Goal: Information Seeking & Learning: Check status

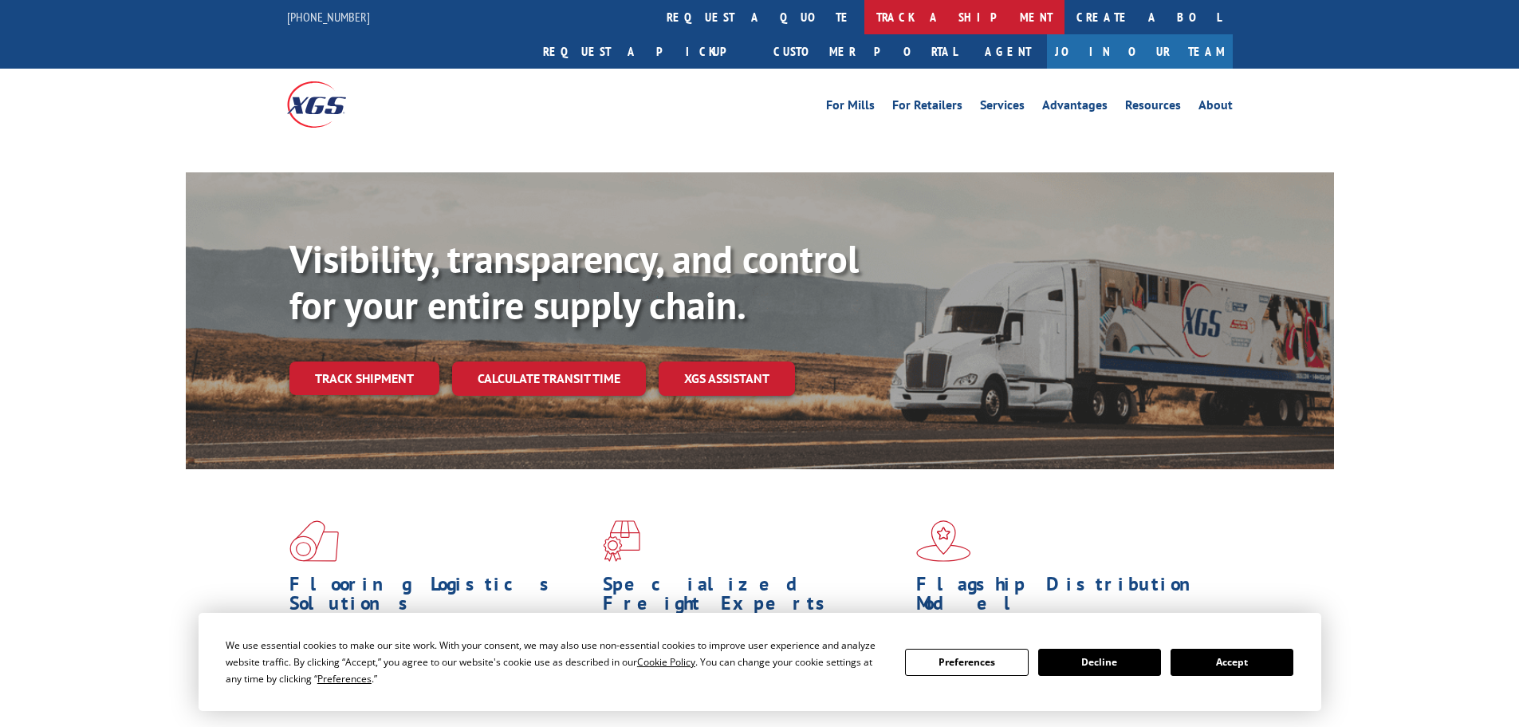
click at [865, 14] on link "track a shipment" at bounding box center [965, 17] width 200 height 34
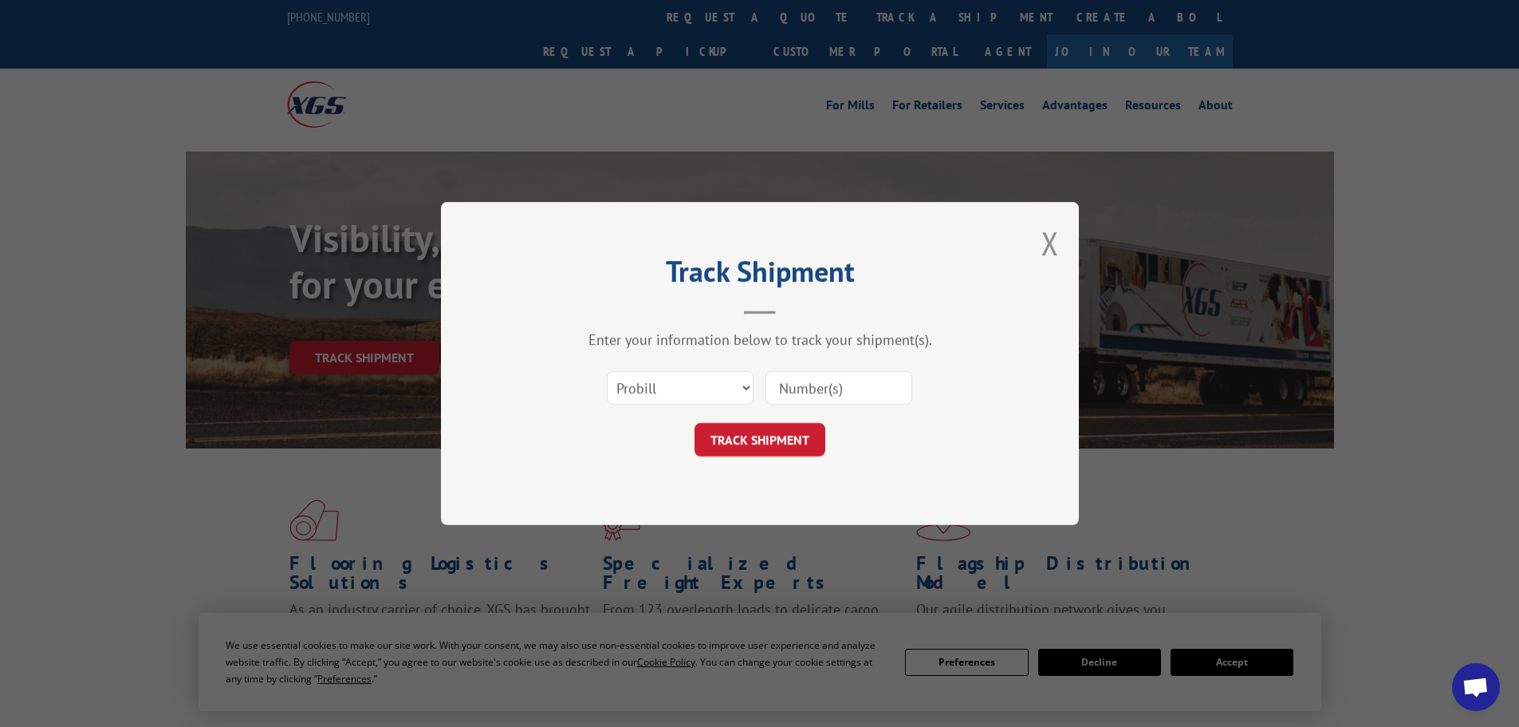
click at [721, 394] on select "Select category... Probill BOL PO" at bounding box center [680, 388] width 147 height 34
select select "bol"
click at [607, 371] on select "Select category... Probill BOL PO" at bounding box center [680, 388] width 147 height 34
click at [785, 388] on input at bounding box center [839, 388] width 147 height 34
paste input "6020758"
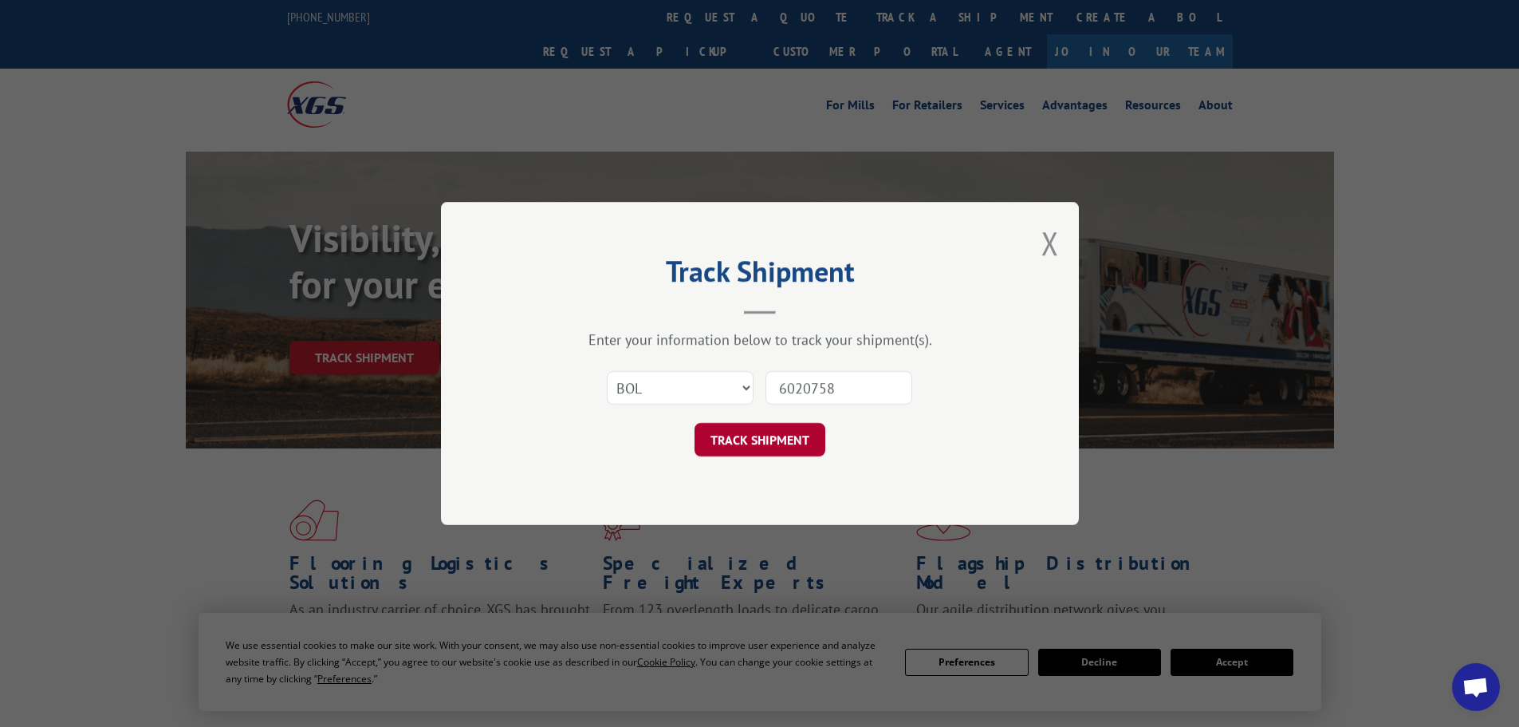
type input "6020758"
click at [769, 437] on button "TRACK SHIPMENT" at bounding box center [760, 440] width 131 height 34
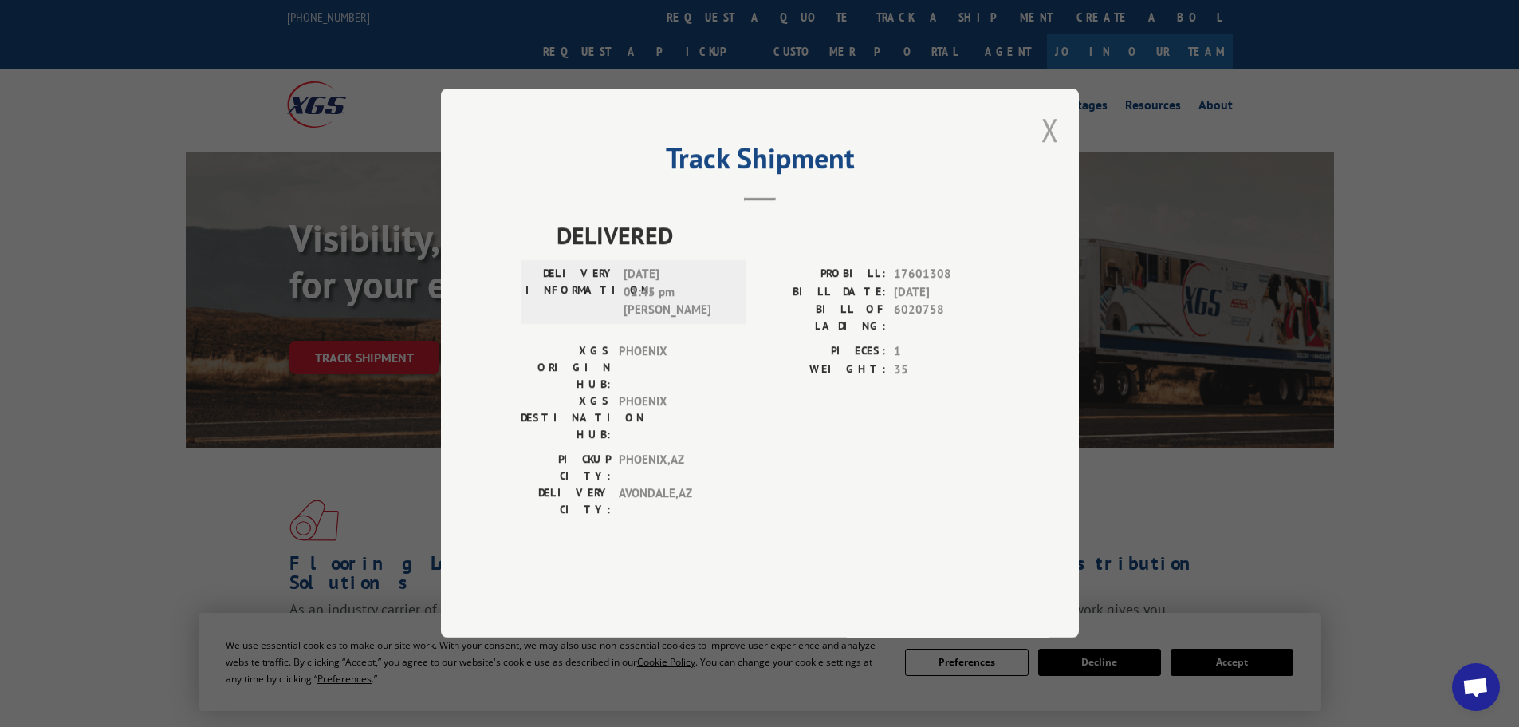
click at [1054, 151] on button "Close modal" at bounding box center [1051, 129] width 18 height 42
